Goal: Transaction & Acquisition: Purchase product/service

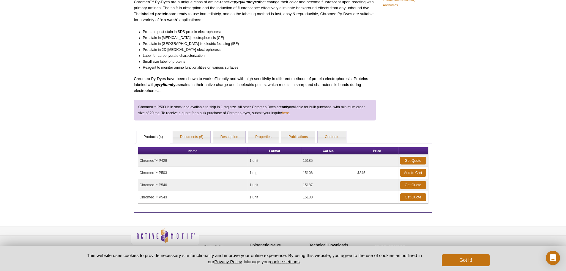
scroll to position [78, 0]
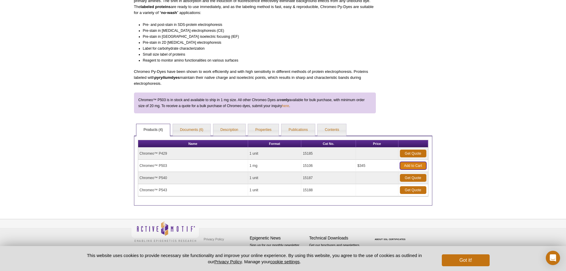
click at [410, 164] on link "Add to Cart" at bounding box center [413, 166] width 26 height 8
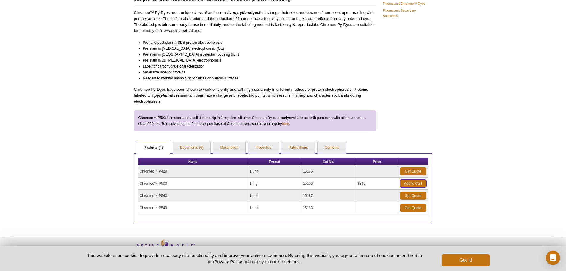
scroll to position [0, 0]
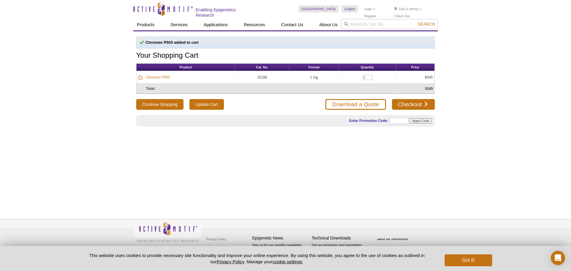
drag, startPoint x: 242, startPoint y: 1, endPoint x: 76, endPoint y: 47, distance: 172.4
click at [76, 48] on div "Active Motif Logo Enabling Epigenetics Research 1 Search Skip to content Active…" at bounding box center [285, 135] width 571 height 271
drag, startPoint x: 81, startPoint y: 46, endPoint x: 48, endPoint y: 1, distance: 55.4
click at [78, 44] on div "Active Motif Logo Enabling Epigenetics Research 1 Search Skip to content Active…" at bounding box center [285, 135] width 571 height 271
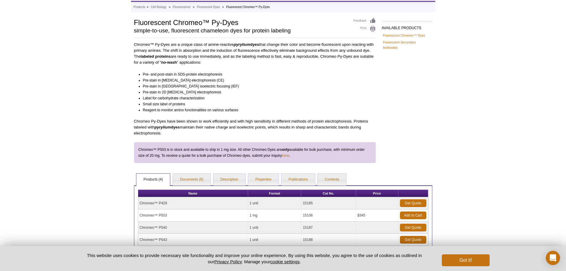
scroll to position [78, 0]
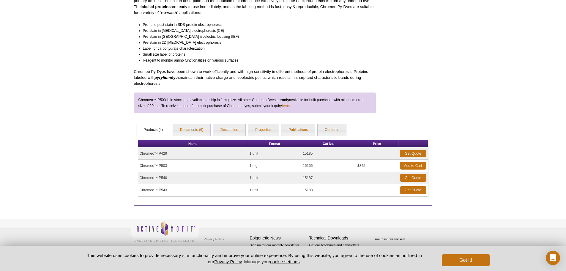
drag, startPoint x: 168, startPoint y: 165, endPoint x: 139, endPoint y: 160, distance: 29.9
click at [139, 161] on td "Chromeo™ P503" at bounding box center [193, 166] width 110 height 12
copy td "Chromeo™ P503"
click at [159, 163] on td "Chromeo™ P503" at bounding box center [193, 166] width 110 height 12
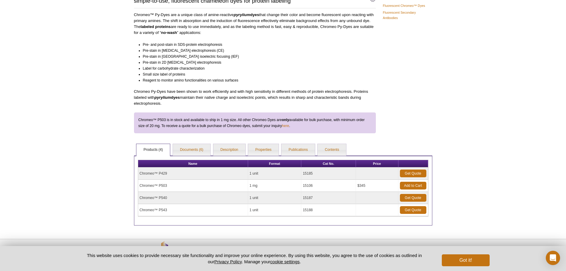
scroll to position [59, 0]
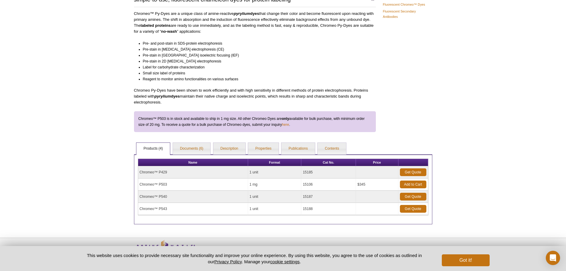
drag, startPoint x: 313, startPoint y: 184, endPoint x: 303, endPoint y: 183, distance: 10.5
click at [303, 183] on td "15106" at bounding box center [328, 184] width 55 height 12
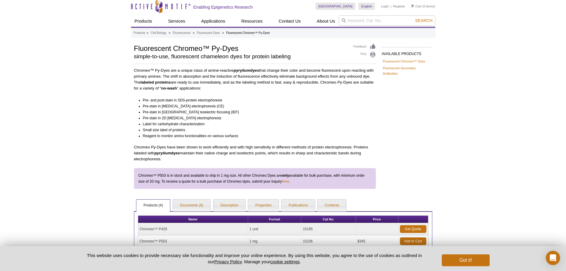
scroll to position [0, 0]
